Goal: Find specific page/section: Find specific page/section

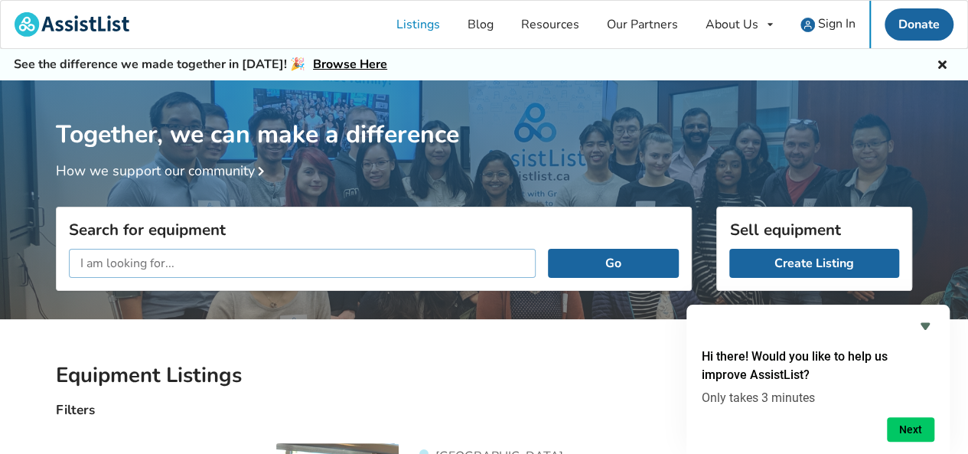
click at [175, 257] on input "text" at bounding box center [302, 263] width 467 height 29
click at [548, 249] on button "Go" at bounding box center [613, 263] width 131 height 29
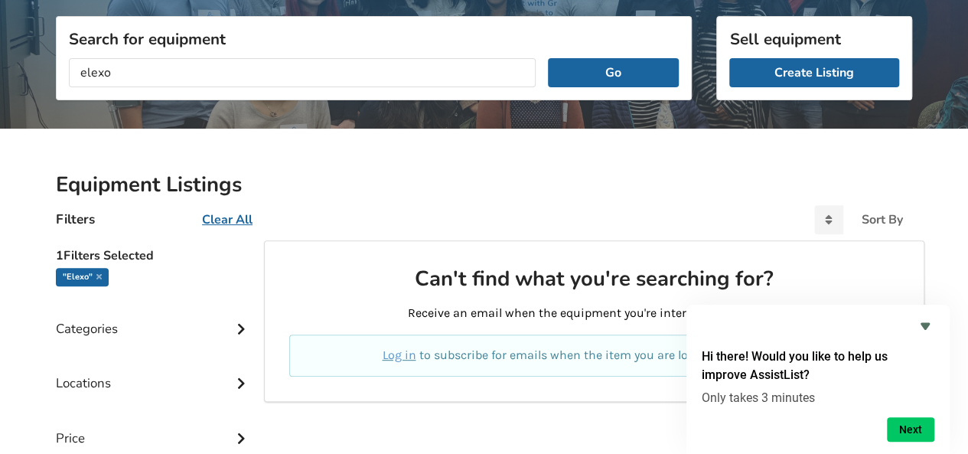
scroll to position [214, 0]
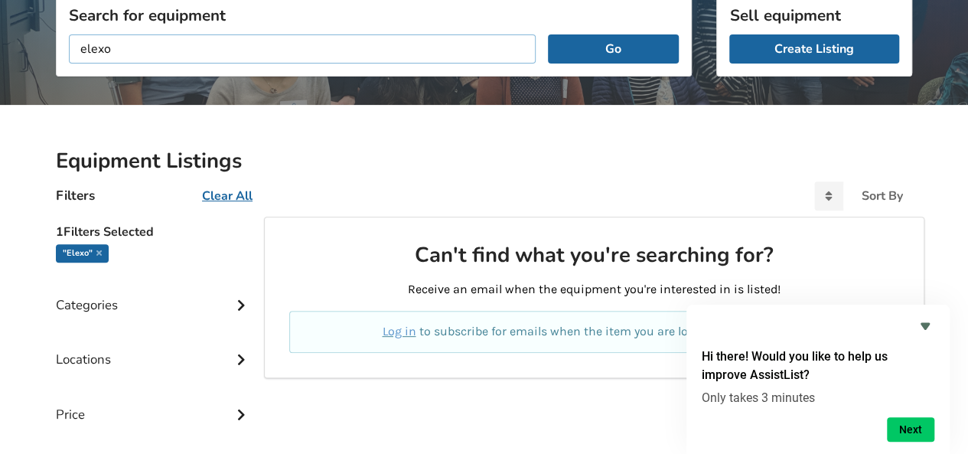
click at [88, 43] on input "elexo" at bounding box center [302, 48] width 467 height 29
click at [548, 34] on button "Go" at bounding box center [613, 48] width 131 height 29
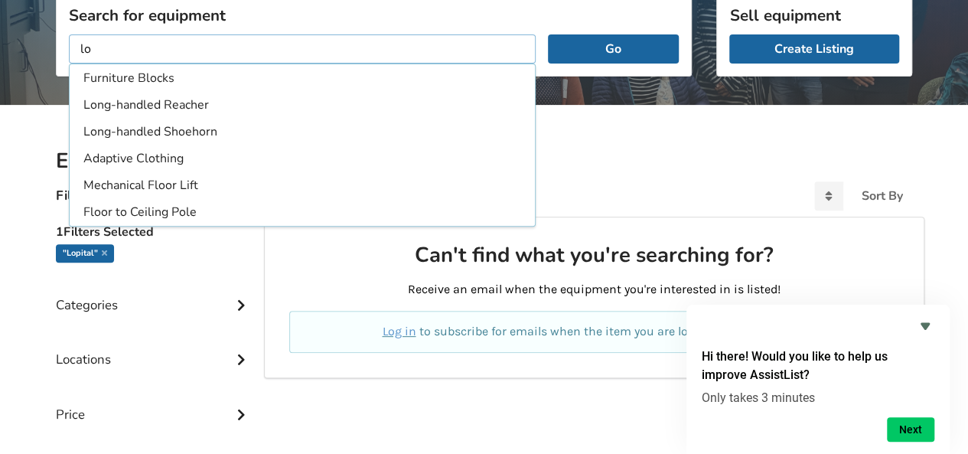
type input "l"
